Goal: Task Accomplishment & Management: Complete application form

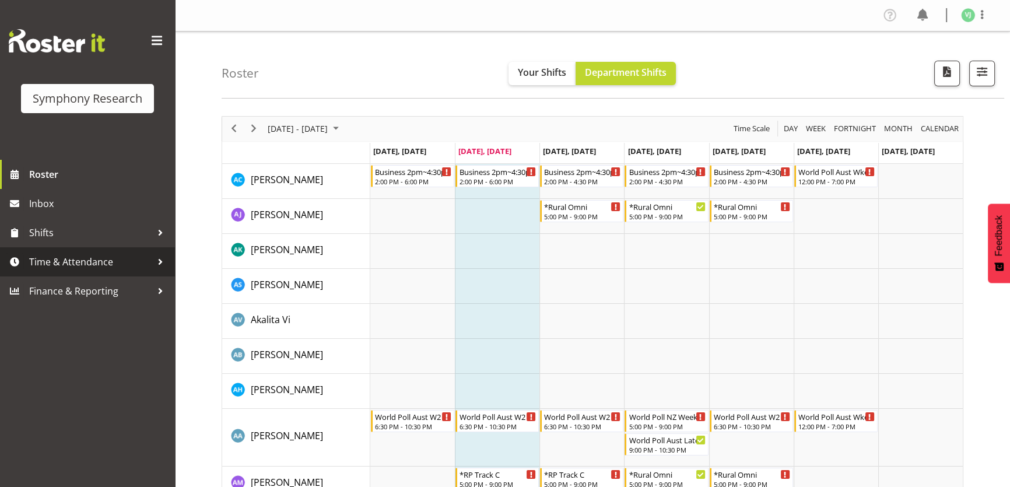
click at [117, 260] on span "Time & Attendance" at bounding box center [90, 261] width 122 height 17
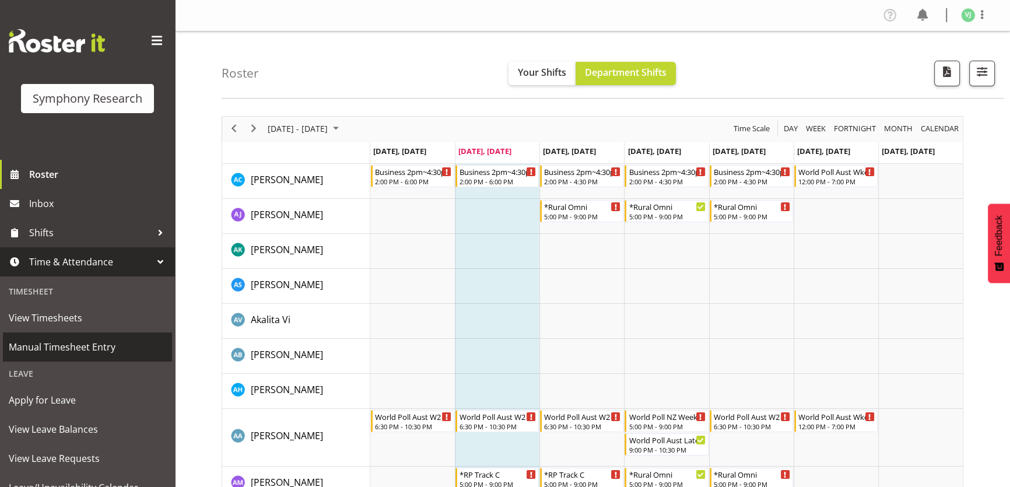
click at [136, 344] on span "Manual Timesheet Entry" at bounding box center [87, 346] width 157 height 17
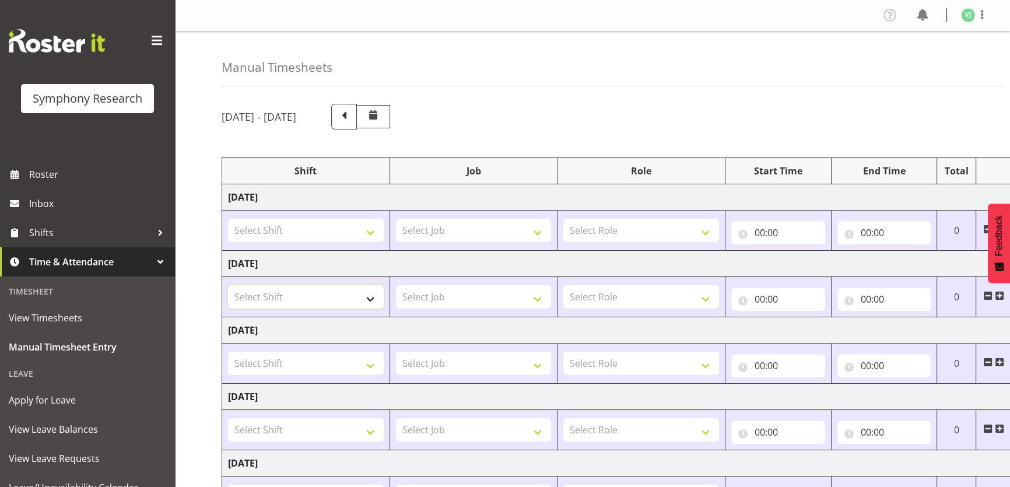
click at [354, 290] on select "Select Shift !!Project Briefing (Job to be assigned) !!Weekend Residential (Ros…" at bounding box center [306, 296] width 156 height 23
select select "4583"
click at [228, 285] on select "Select Shift !!Project Briefing (Job to be assigned) !!Weekend Residential (Ros…" at bounding box center [306, 296] width 156 height 23
click at [519, 302] on select "Select Job 550060 IF Admin 553492 World Poll Aus Wave 2 Main 2025 553493 World …" at bounding box center [474, 296] width 156 height 23
select select "760"
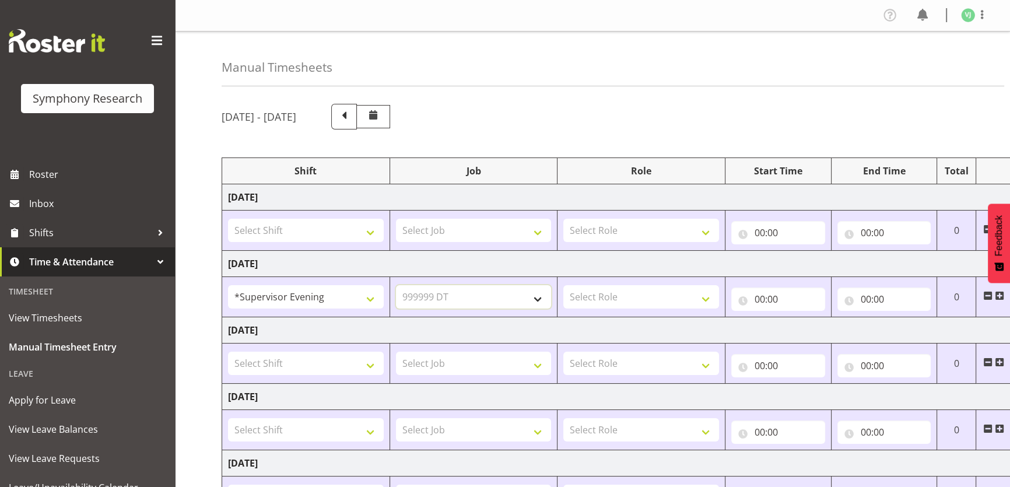
click at [396, 285] on select "Select Job 550060 IF Admin 553492 World Poll Aus Wave 2 Main 2025 553493 World …" at bounding box center [474, 296] width 156 height 23
click at [648, 293] on select "Select Role Supervisor Briefing" at bounding box center [641, 296] width 156 height 23
select select "45"
click at [563, 285] on select "Select Role Supervisor Briefing" at bounding box center [641, 296] width 156 height 23
click at [752, 300] on input "00:00" at bounding box center [778, 298] width 94 height 23
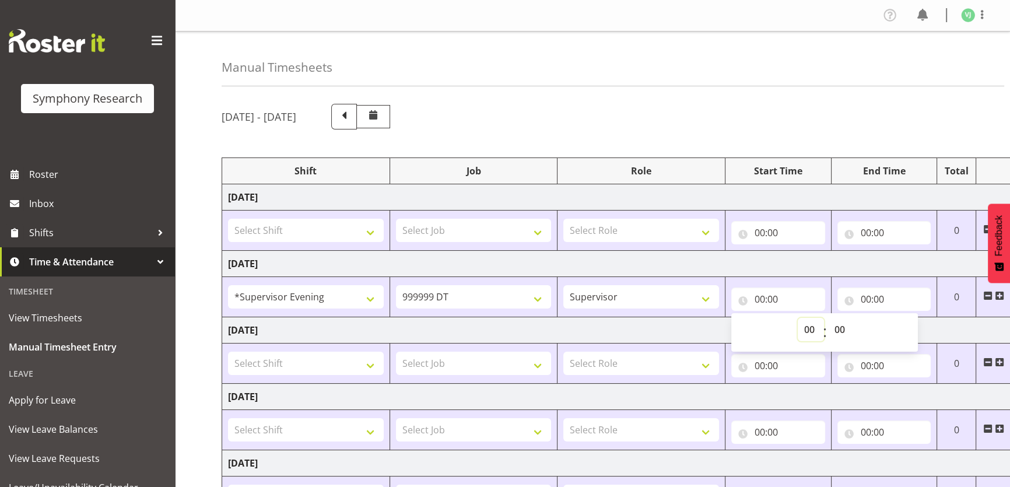
click at [804, 327] on select "00 01 02 03 04 05 06 07 08 09 10 11 12 13 14 15 16 17 18 19 20 21 22 23" at bounding box center [810, 329] width 26 height 23
select select "17"
click at [797, 318] on select "00 01 02 03 04 05 06 07 08 09 10 11 12 13 14 15 16 17 18 19 20 21 22 23" at bounding box center [810, 329] width 26 height 23
type input "17:00"
click at [867, 294] on input "00:00" at bounding box center [884, 298] width 94 height 23
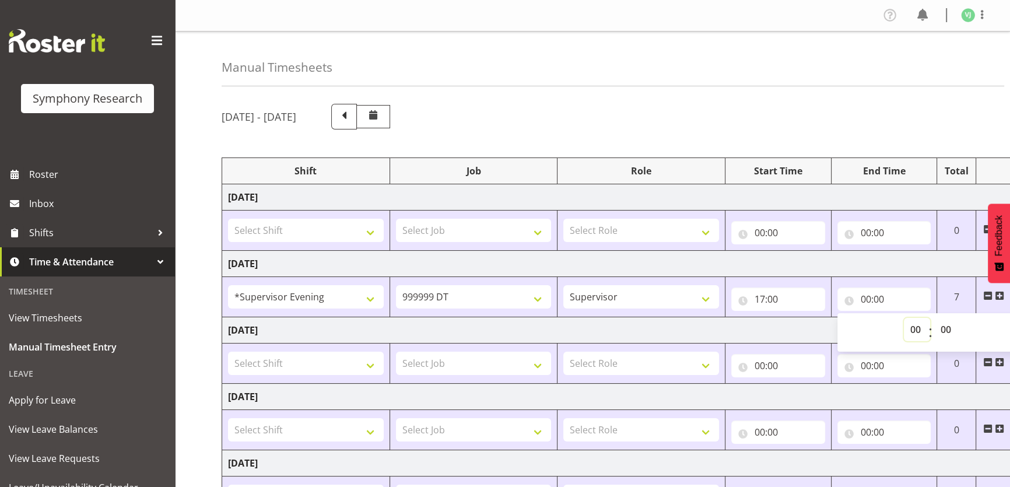
click at [909, 322] on select "00 01 02 03 04 05 06 07 08 09 10 11 12 13 14 15 16 17 18 19 20 21 22 23" at bounding box center [916, 329] width 26 height 23
select select "18"
click at [903, 318] on select "00 01 02 03 04 05 06 07 08 09 10 11 12 13 14 15 16 17 18 19 20 21 22 23" at bounding box center [916, 329] width 26 height 23
type input "18:00"
click at [874, 303] on input "18:00" at bounding box center [884, 298] width 94 height 23
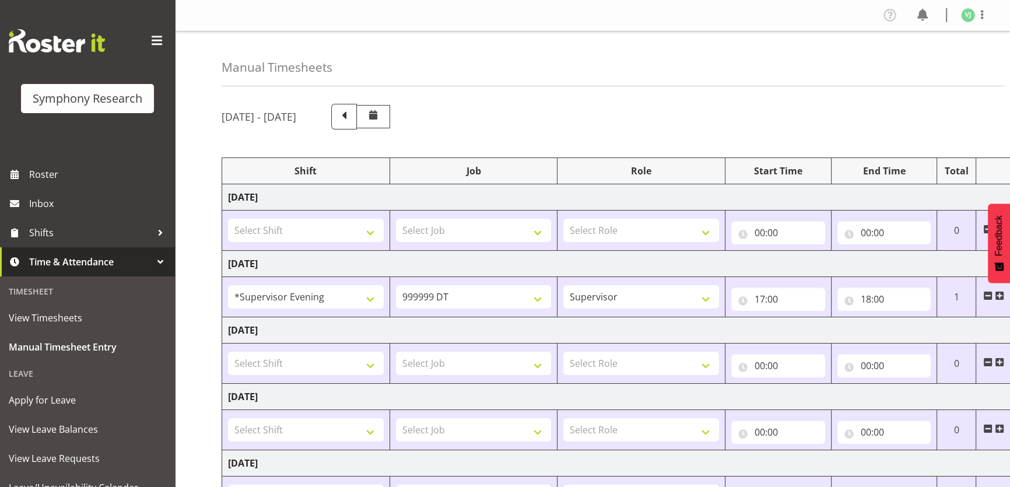
click at [1000, 297] on span at bounding box center [998, 295] width 9 height 9
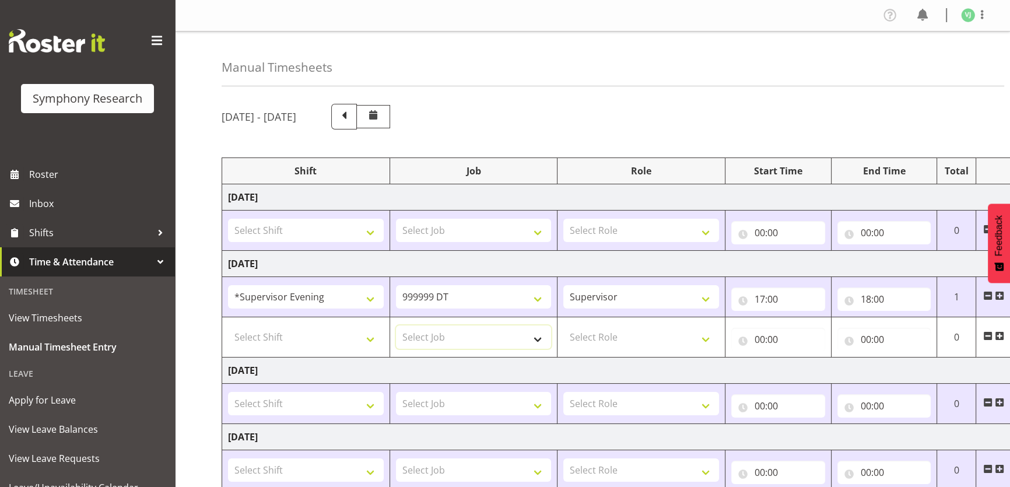
click at [426, 329] on select "Select Job 550060 IF Admin 553492 World Poll Aus Wave 2 Main 2025 553493 World …" at bounding box center [474, 336] width 156 height 23
click at [869, 298] on input "18:00" at bounding box center [884, 298] width 94 height 23
click at [947, 322] on select "00 01 02 03 04 05 06 07 08 09 10 11 12 13 14 15 16 17 18 19 20 21 22 23 24 25 2…" at bounding box center [947, 329] width 26 height 23
select select "30"
click at [934, 318] on select "00 01 02 03 04 05 06 07 08 09 10 11 12 13 14 15 16 17 18 19 20 21 22 23 24 25 2…" at bounding box center [947, 329] width 26 height 23
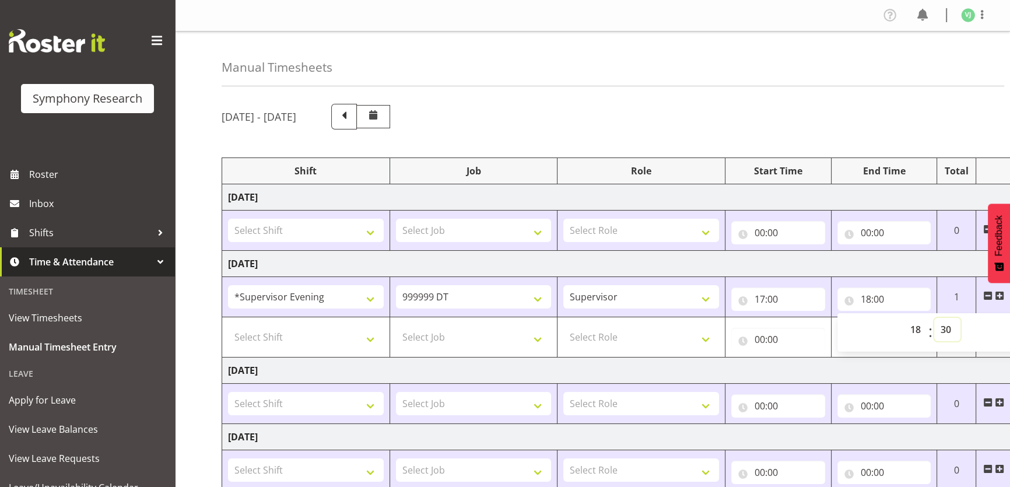
type input "18:30"
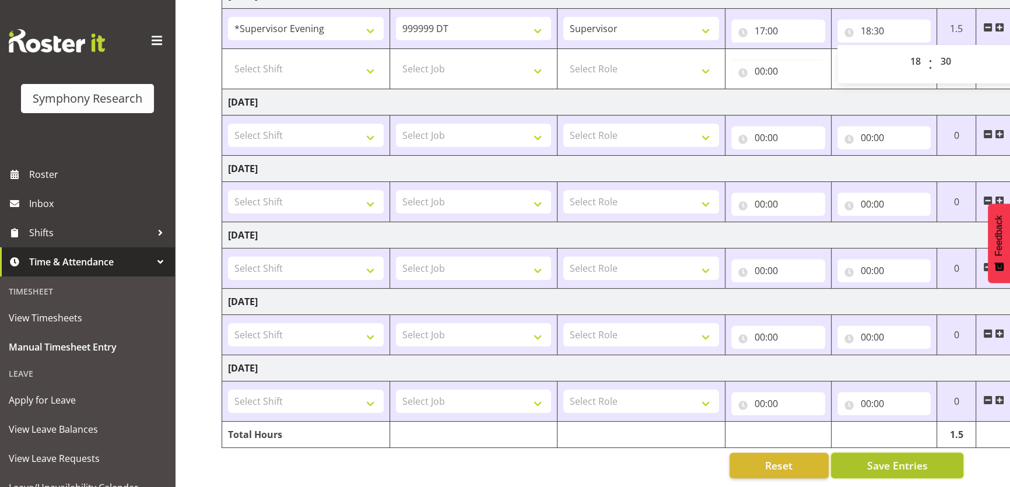
click at [845, 467] on button "Save Entries" at bounding box center [897, 465] width 132 height 26
